Goal: Transaction & Acquisition: Purchase product/service

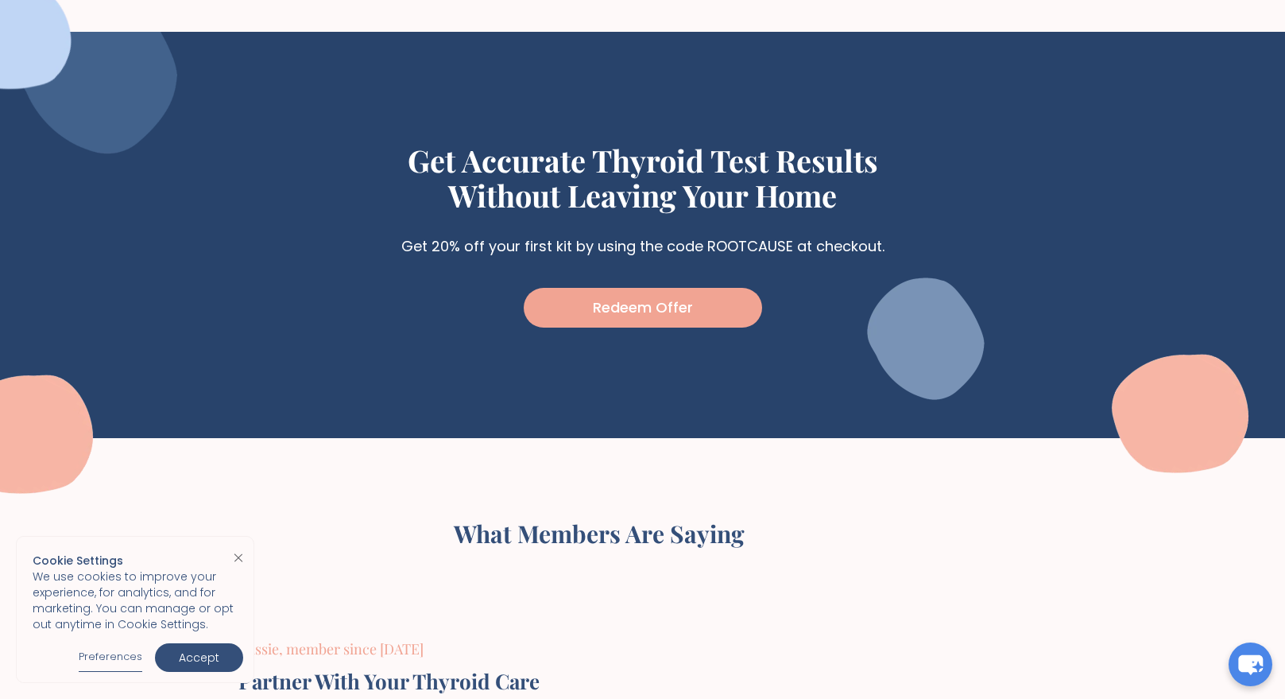
scroll to position [4686, 0]
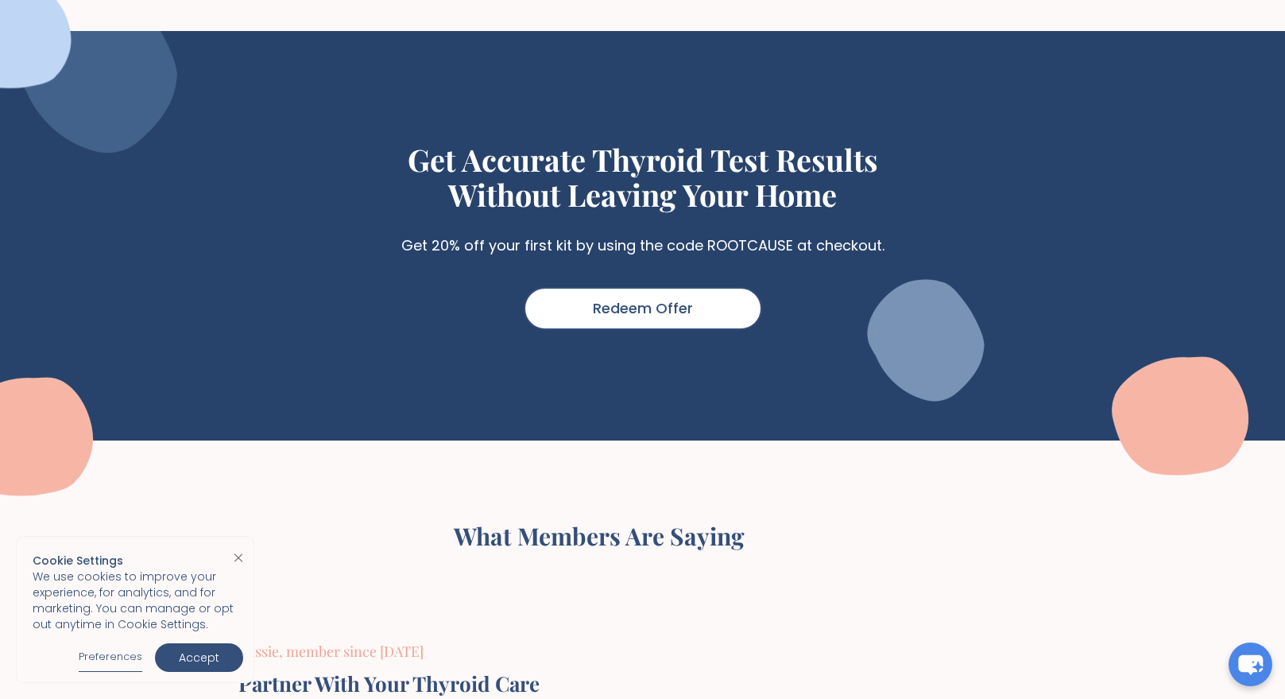
click at [663, 317] on link "Redeem Offer" at bounding box center [643, 308] width 238 height 43
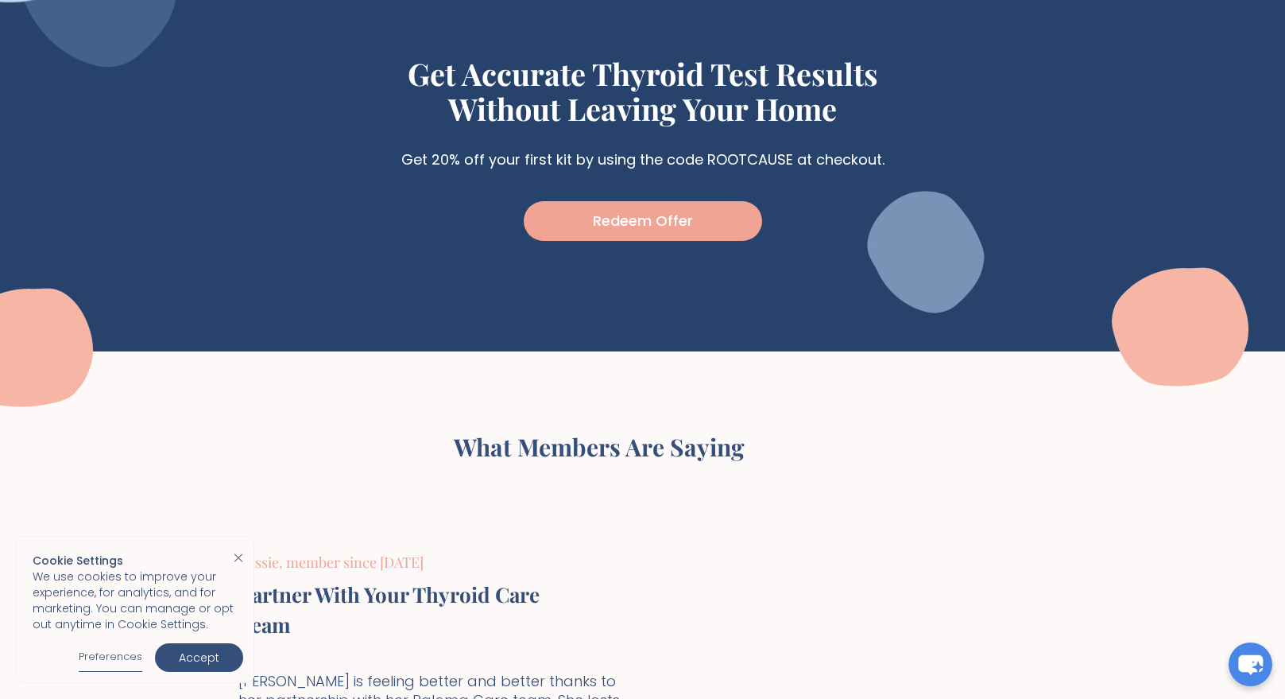
scroll to position [4699, 0]
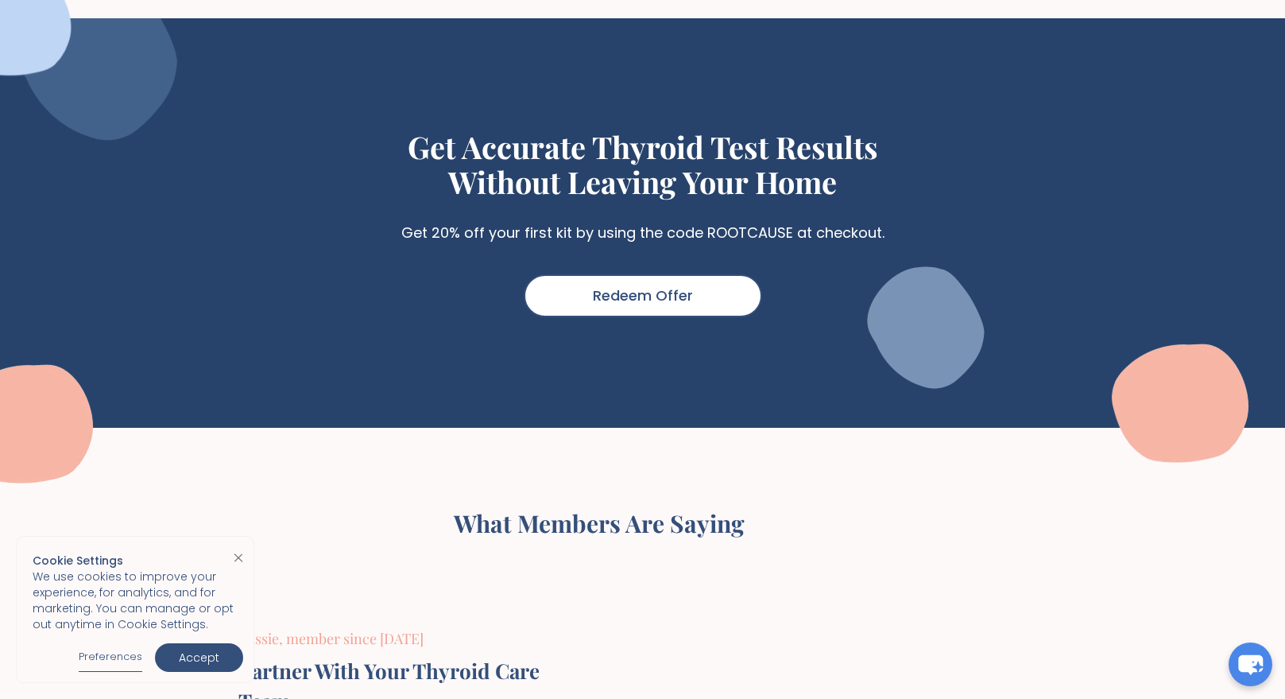
click at [655, 310] on link "Redeem Offer" at bounding box center [643, 295] width 238 height 43
